Goal: Information Seeking & Learning: Learn about a topic

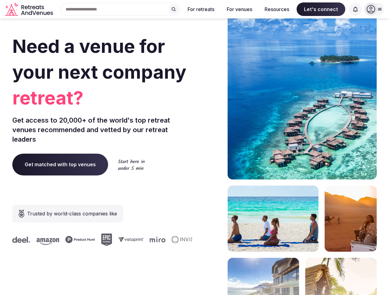
click at [194, 148] on div "Need a venue for your next company retreat? Get access to 20,000+ of the world'…" at bounding box center [194, 184] width 364 height 371
click at [120, 9] on div "Search Popular Destinations [GEOGRAPHIC_DATA], [GEOGRAPHIC_DATA] [GEOGRAPHIC_DA…" at bounding box center [117, 9] width 125 height 13
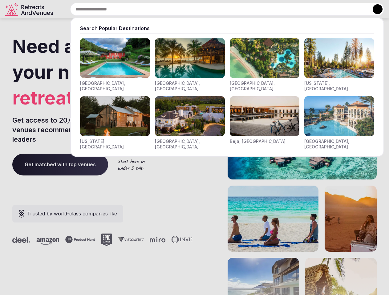
click at [174, 9] on input "text" at bounding box center [227, 9] width 314 height 13
click at [201, 9] on input "text" at bounding box center [227, 9] width 314 height 13
click at [239, 9] on input "text" at bounding box center [227, 9] width 314 height 13
click at [277, 9] on input "text" at bounding box center [227, 9] width 314 height 13
click at [321, 9] on input "text" at bounding box center [227, 9] width 314 height 13
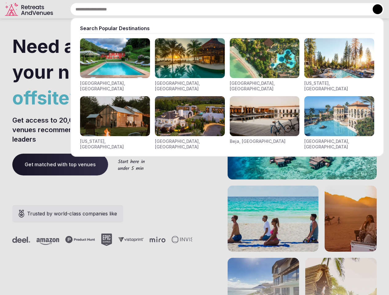
click at [355, 9] on input "text" at bounding box center [227, 9] width 314 height 13
click at [374, 9] on button at bounding box center [377, 9] width 10 height 10
